Goal: Information Seeking & Learning: Learn about a topic

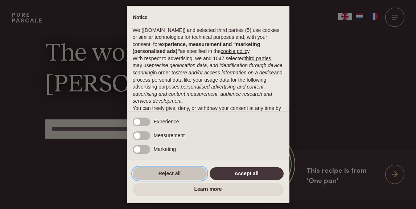
click at [175, 172] on button "Reject all" at bounding box center [170, 173] width 74 height 13
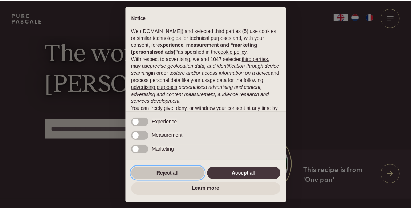
scroll to position [57, 0]
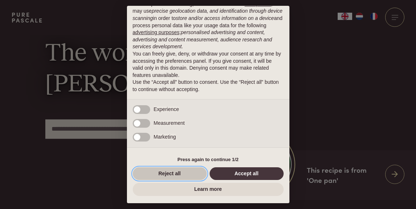
click at [186, 175] on button "Reject all" at bounding box center [170, 173] width 74 height 13
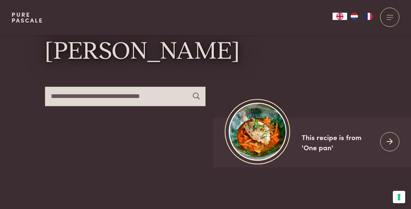
scroll to position [41, 0]
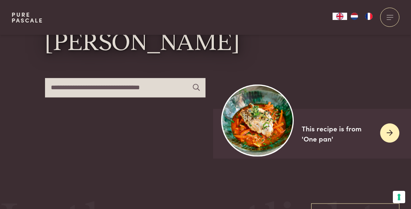
click at [253, 129] on img at bounding box center [258, 120] width 72 height 72
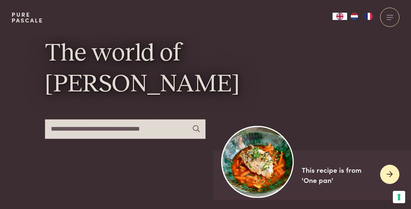
click at [391, 172] on icon at bounding box center [390, 174] width 6 height 11
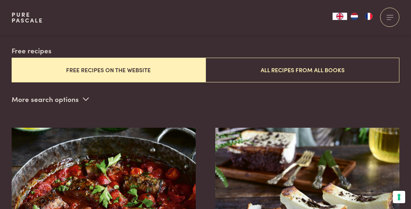
scroll to position [188, 0]
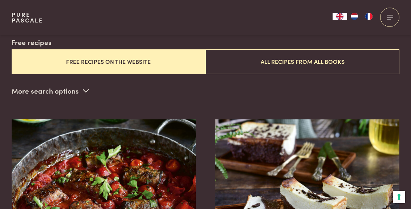
click at [148, 65] on button "Free recipes on the website" at bounding box center [109, 61] width 194 height 24
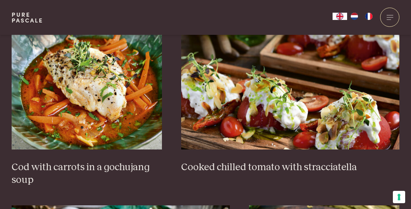
scroll to position [496, 0]
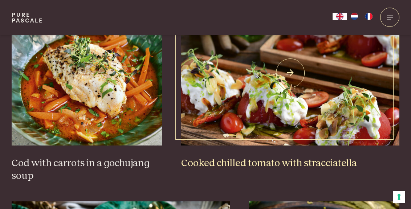
click at [274, 101] on img at bounding box center [290, 72] width 218 height 145
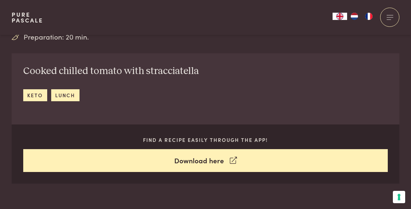
scroll to position [248, 0]
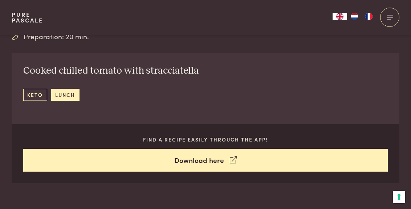
click at [39, 97] on link "keto" at bounding box center [35, 95] width 24 height 12
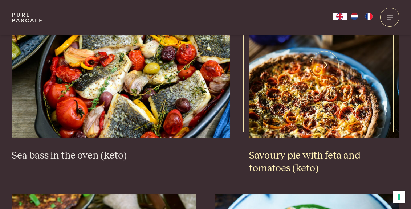
scroll to position [706, 0]
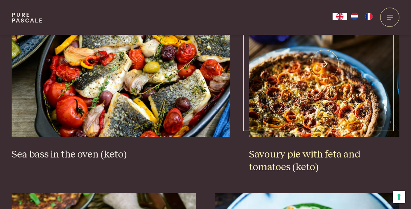
click at [325, 60] on img at bounding box center [324, 64] width 150 height 145
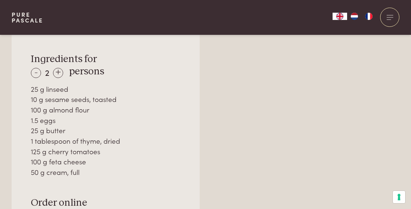
scroll to position [550, 0]
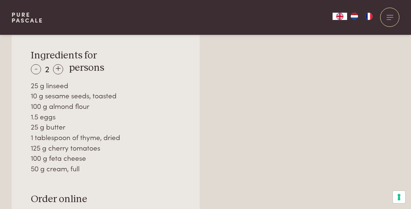
click at [355, 15] on img "NL" at bounding box center [354, 16] width 9 height 7
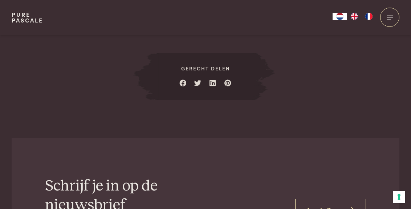
scroll to position [1543, 0]
